Goal: Information Seeking & Learning: Understand process/instructions

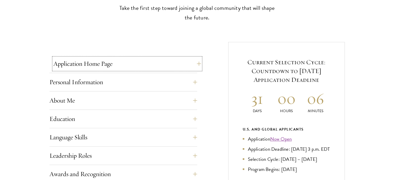
click at [113, 66] on button "Application Home Page" at bounding box center [127, 64] width 148 height 12
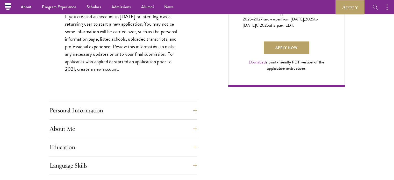
scroll to position [390, 0]
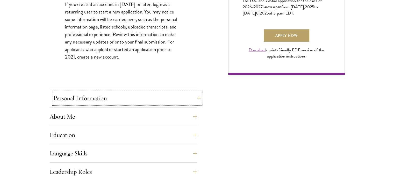
click at [109, 95] on button "Personal Information" at bounding box center [127, 98] width 148 height 12
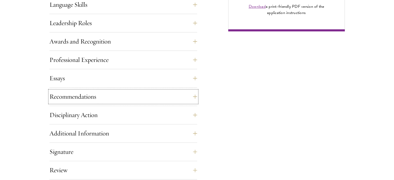
click at [109, 95] on button "Recommendations" at bounding box center [123, 96] width 148 height 12
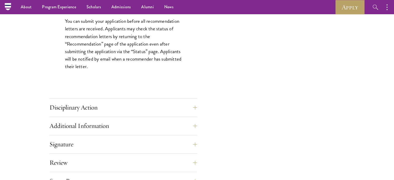
scroll to position [740, 0]
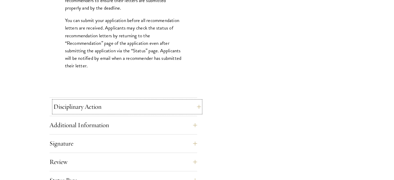
click at [111, 104] on button "Disciplinary Action" at bounding box center [127, 107] width 148 height 12
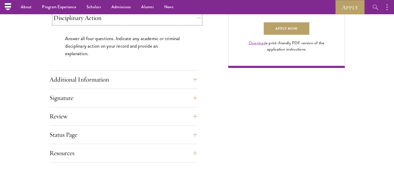
scroll to position [397, 0]
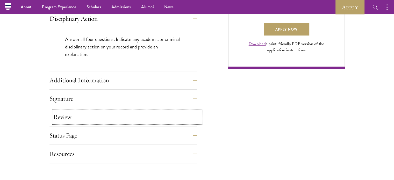
click at [93, 115] on button "Review" at bounding box center [127, 117] width 148 height 12
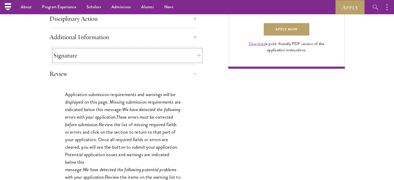
click at [68, 51] on button "Signature" at bounding box center [127, 55] width 148 height 12
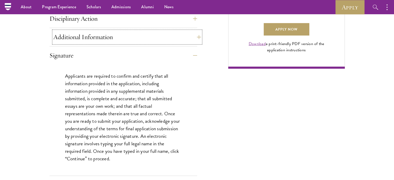
click at [65, 39] on button "Additional Information" at bounding box center [127, 37] width 148 height 12
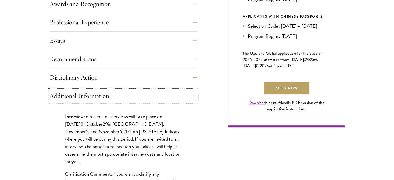
scroll to position [338, 0]
click at [75, 74] on button "Disciplinary Action" at bounding box center [127, 77] width 148 height 12
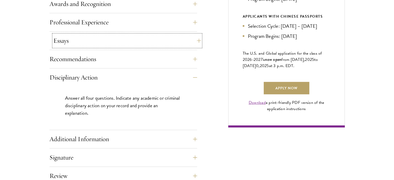
click at [65, 45] on button "Essays" at bounding box center [127, 40] width 148 height 12
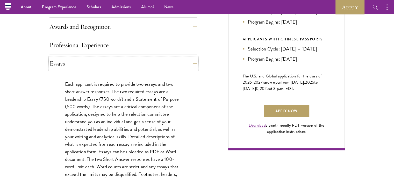
scroll to position [314, 0]
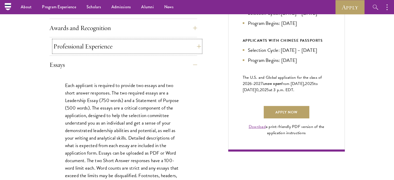
click at [73, 46] on button "Professional Experience" at bounding box center [127, 46] width 148 height 12
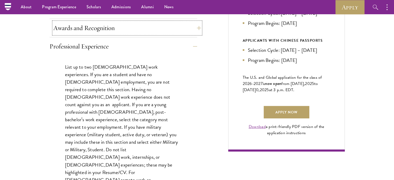
click at [69, 30] on button "Awards and Recognition" at bounding box center [127, 28] width 148 height 12
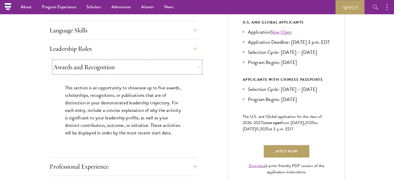
scroll to position [267, 0]
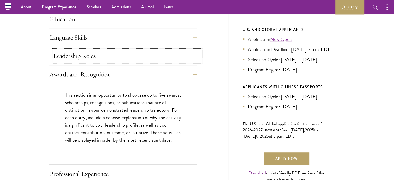
click at [77, 57] on button "Leadership Roles" at bounding box center [127, 56] width 148 height 12
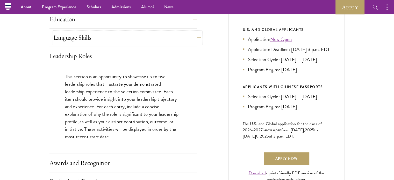
click at [70, 34] on button "Language Skills" at bounding box center [127, 37] width 148 height 12
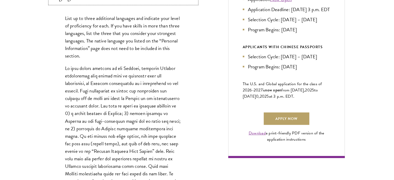
scroll to position [310, 0]
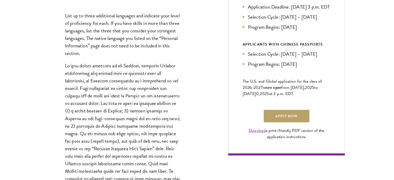
drag, startPoint x: 87, startPoint y: 93, endPoint x: 87, endPoint y: 125, distance: 32.1
drag, startPoint x: 87, startPoint y: 125, endPoint x: 68, endPoint y: 150, distance: 31.2
click at [68, 150] on p at bounding box center [123, 137] width 117 height 151
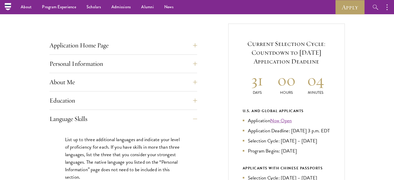
scroll to position [185, 0]
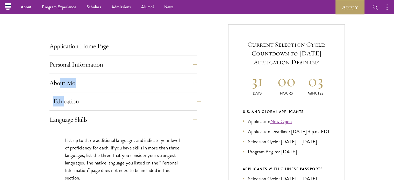
drag, startPoint x: 61, startPoint y: 91, endPoint x: 62, endPoint y: 101, distance: 9.7
click at [62, 101] on button "Education" at bounding box center [127, 101] width 148 height 12
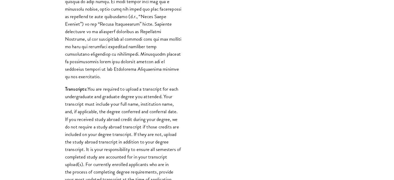
scroll to position [543, 0]
